Goal: Task Accomplishment & Management: Manage account settings

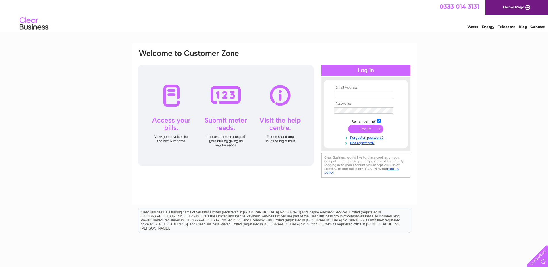
click at [360, 94] on input "text" at bounding box center [363, 94] width 59 height 6
type input "easterknox@btinternet.com"
click at [365, 130] on input "submit" at bounding box center [365, 129] width 35 height 8
click at [361, 129] on input "submit" at bounding box center [365, 129] width 35 height 8
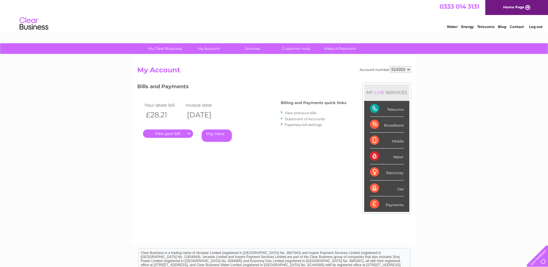
click at [408, 70] on select "524353 904986 990250" at bounding box center [401, 69] width 22 height 7
select select "904986"
click at [390, 66] on select "524353 904986 990250" at bounding box center [401, 69] width 22 height 7
click at [188, 133] on link "." at bounding box center [168, 133] width 50 height 8
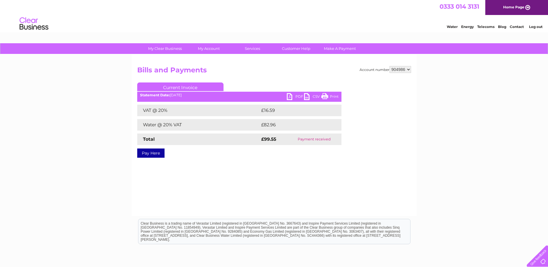
click at [291, 97] on link "PDF" at bounding box center [295, 97] width 17 height 8
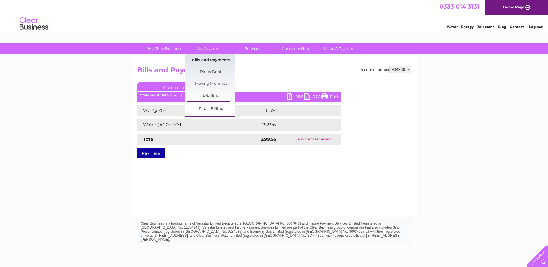
click at [217, 60] on link "Bills and Payments" at bounding box center [210, 60] width 47 height 12
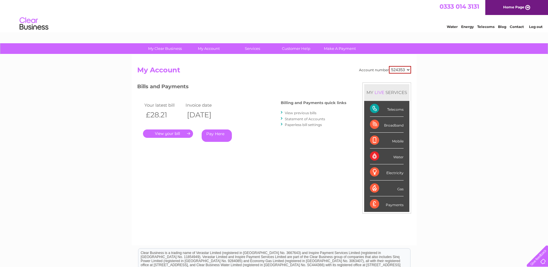
click at [311, 113] on link "View previous bills" at bounding box center [301, 113] width 32 height 4
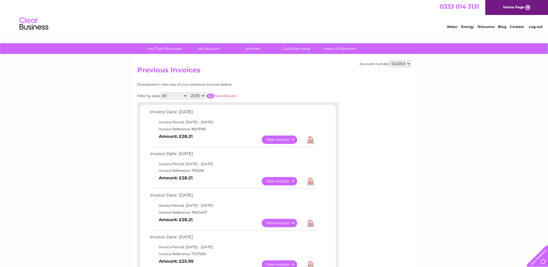
click at [409, 64] on select "524353 904986 990250" at bounding box center [401, 63] width 22 height 7
click at [274, 143] on link "View" at bounding box center [283, 139] width 42 height 8
click at [409, 64] on select "524353 904986 990250" at bounding box center [401, 63] width 22 height 7
select select "904986"
click at [390, 60] on select "524353 904986 990250" at bounding box center [401, 63] width 22 height 7
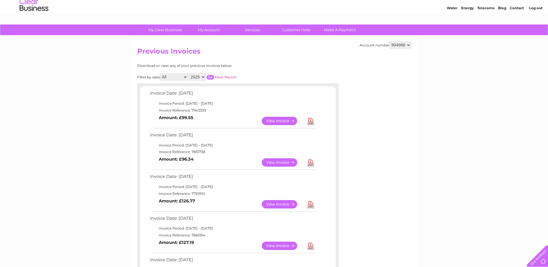
scroll to position [29, 0]
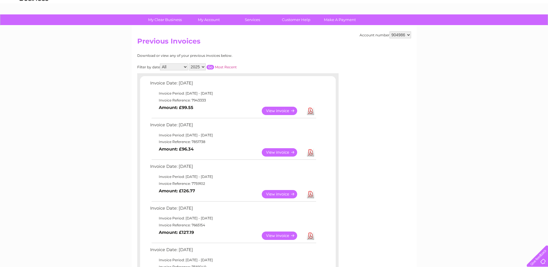
click at [282, 153] on link "View" at bounding box center [283, 152] width 42 height 8
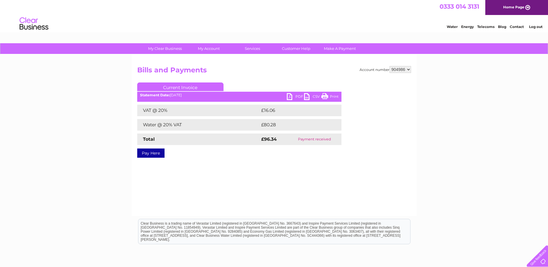
click at [292, 96] on link "PDF" at bounding box center [295, 97] width 17 height 8
click at [409, 70] on select "524353 904986 990250" at bounding box center [401, 69] width 22 height 7
select select "990250"
click at [390, 66] on select "524353 904986 990250" at bounding box center [401, 69] width 22 height 7
